Goal: Task Accomplishment & Management: Use online tool/utility

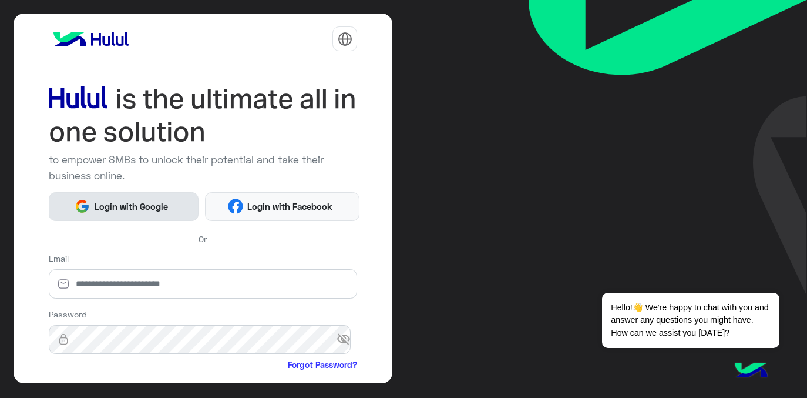
click at [135, 197] on button "Login with Google" at bounding box center [124, 206] width 150 height 29
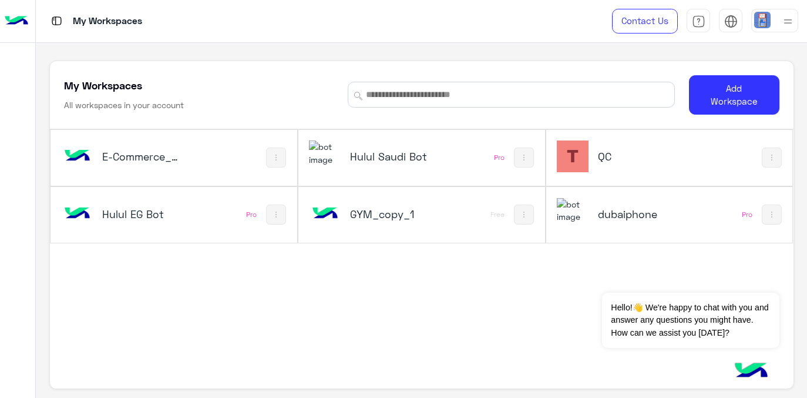
click at [135, 157] on h5 "E-Commerce_copy_1" at bounding box center [142, 156] width 81 height 14
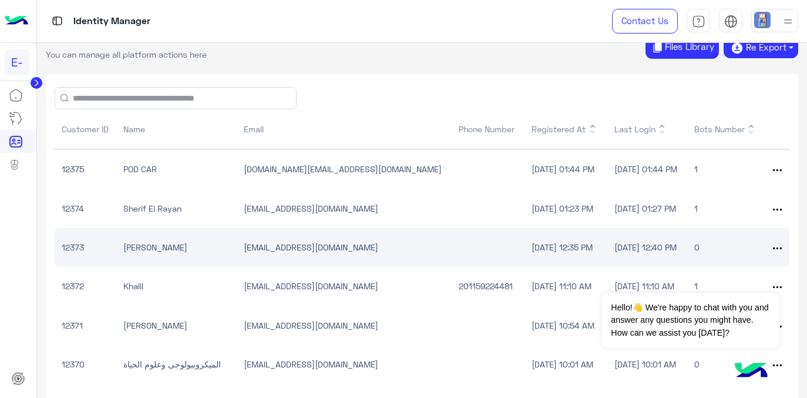
scroll to position [30, 0]
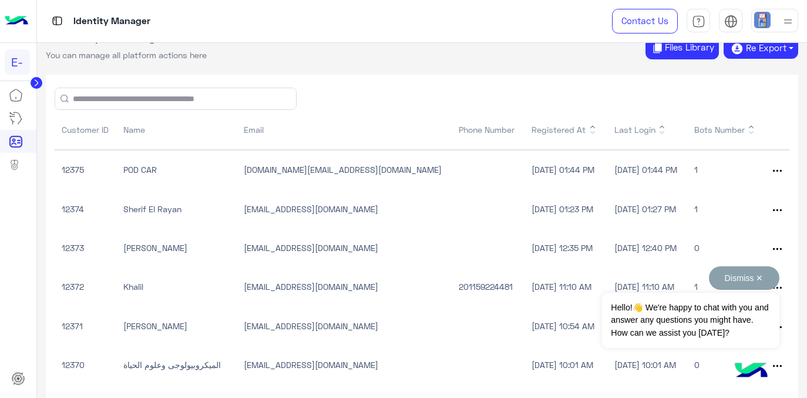
click at [764, 279] on button "Dismiss ✕" at bounding box center [744, 278] width 71 height 24
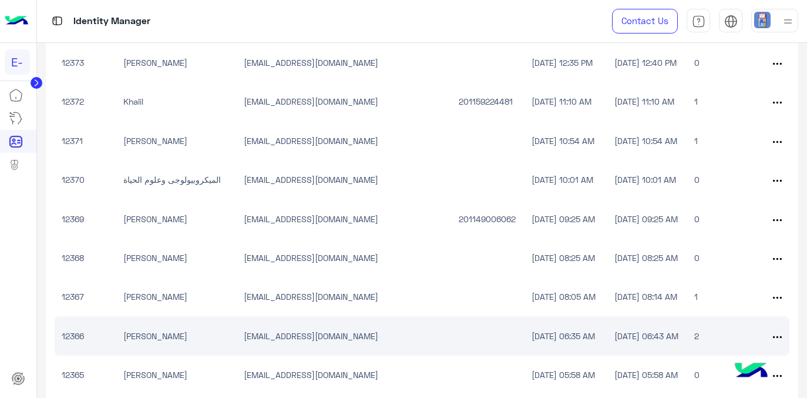
scroll to position [215, 0]
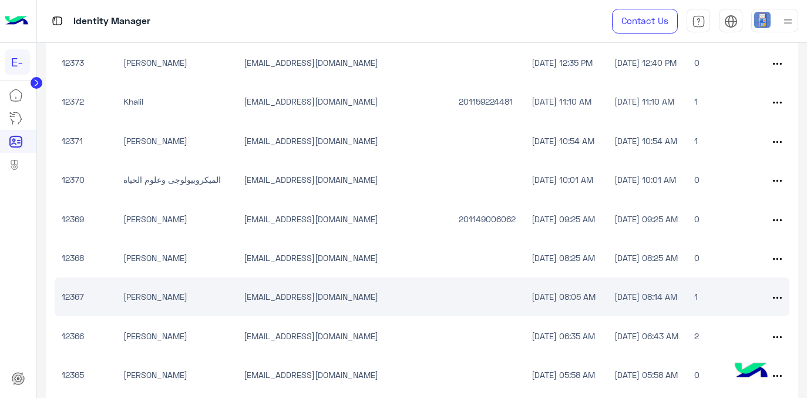
drag, startPoint x: 79, startPoint y: 186, endPoint x: 652, endPoint y: 304, distance: 585.1
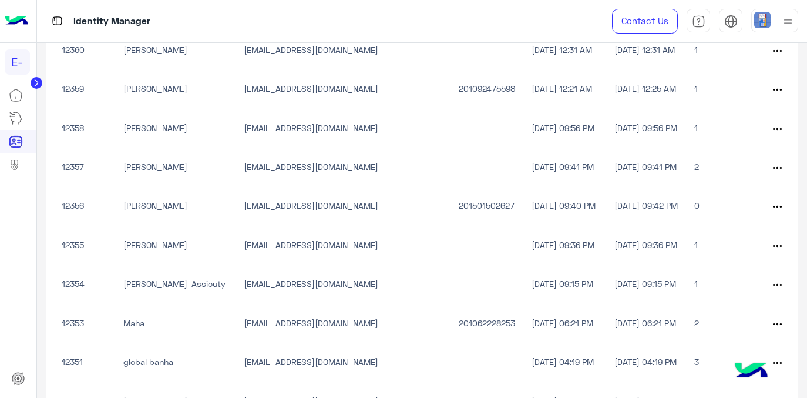
scroll to position [0, 0]
